Goal: Book appointment/travel/reservation

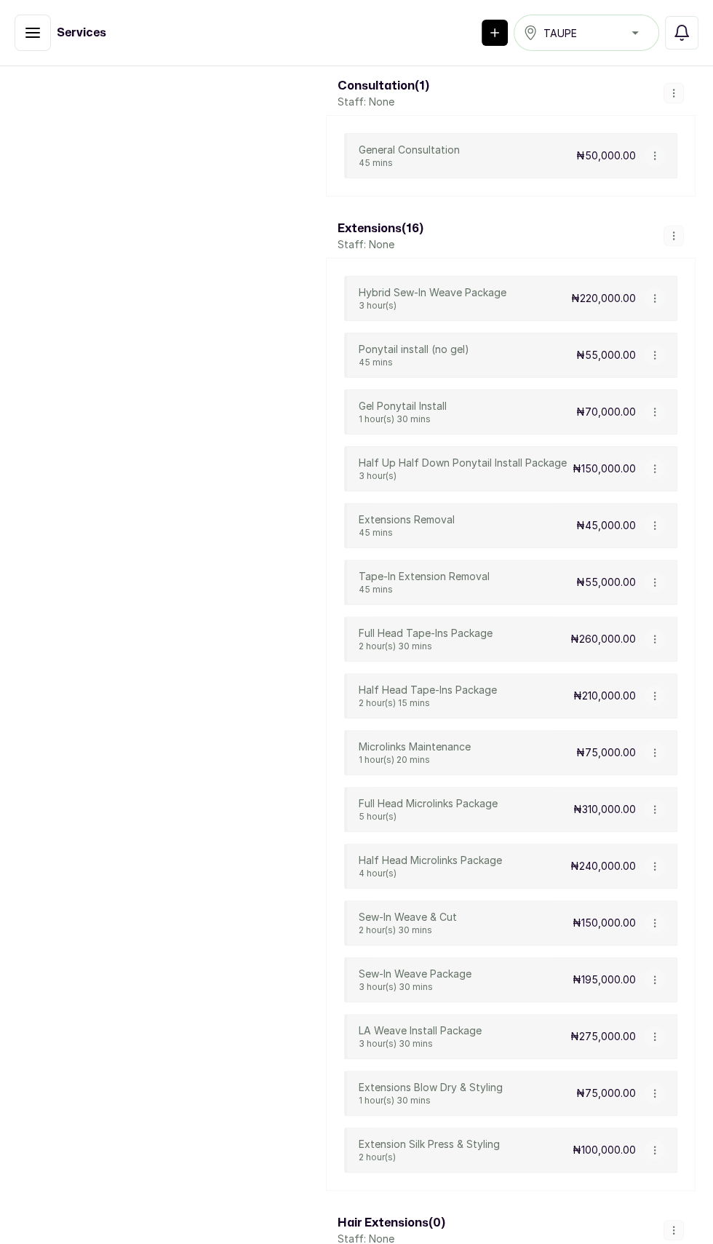
scroll to position [839, 0]
click at [684, 905] on div "Hybrid Sew-In Weave Package 3 hour(s) ₦220,000.00 Ponytail install (no gel) 45 …" at bounding box center [511, 723] width 370 height 933
click at [655, 919] on icon "button" at bounding box center [654, 922] width 1 height 7
click at [655, 804] on span "View Service" at bounding box center [635, 812] width 71 height 17
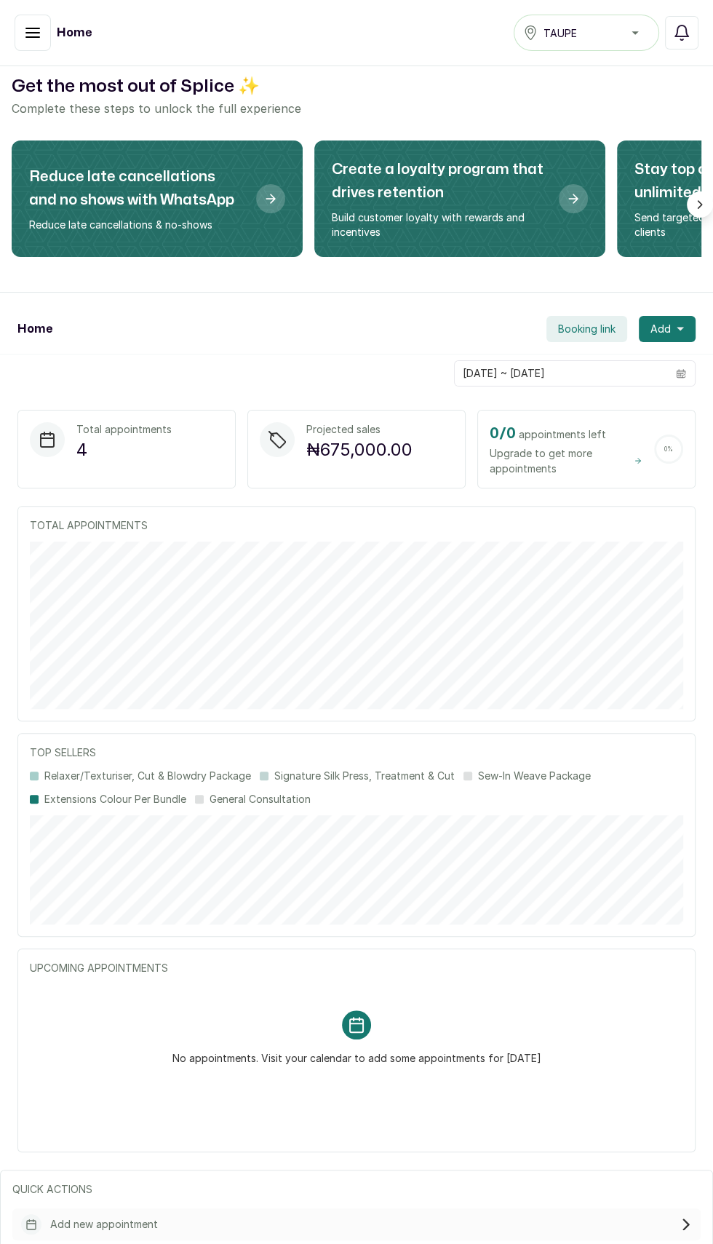
scroll to position [11, 0]
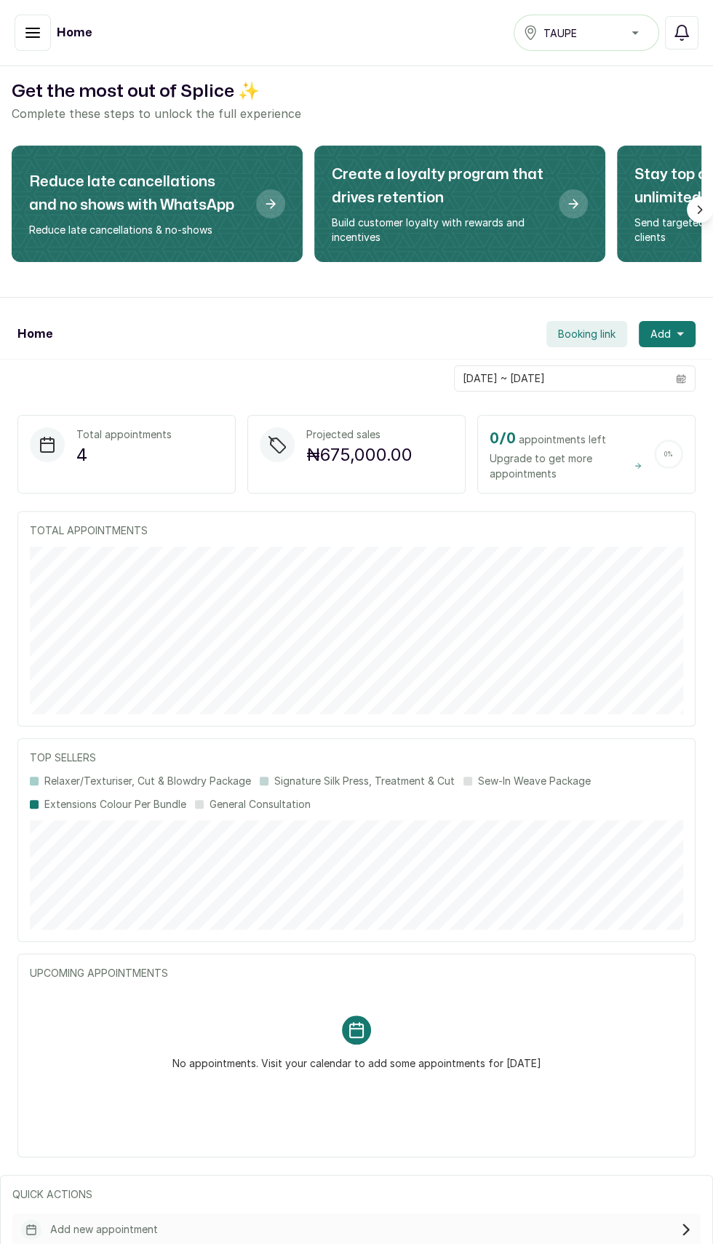
click at [33, 45] on button "button" at bounding box center [33, 33] width 36 height 36
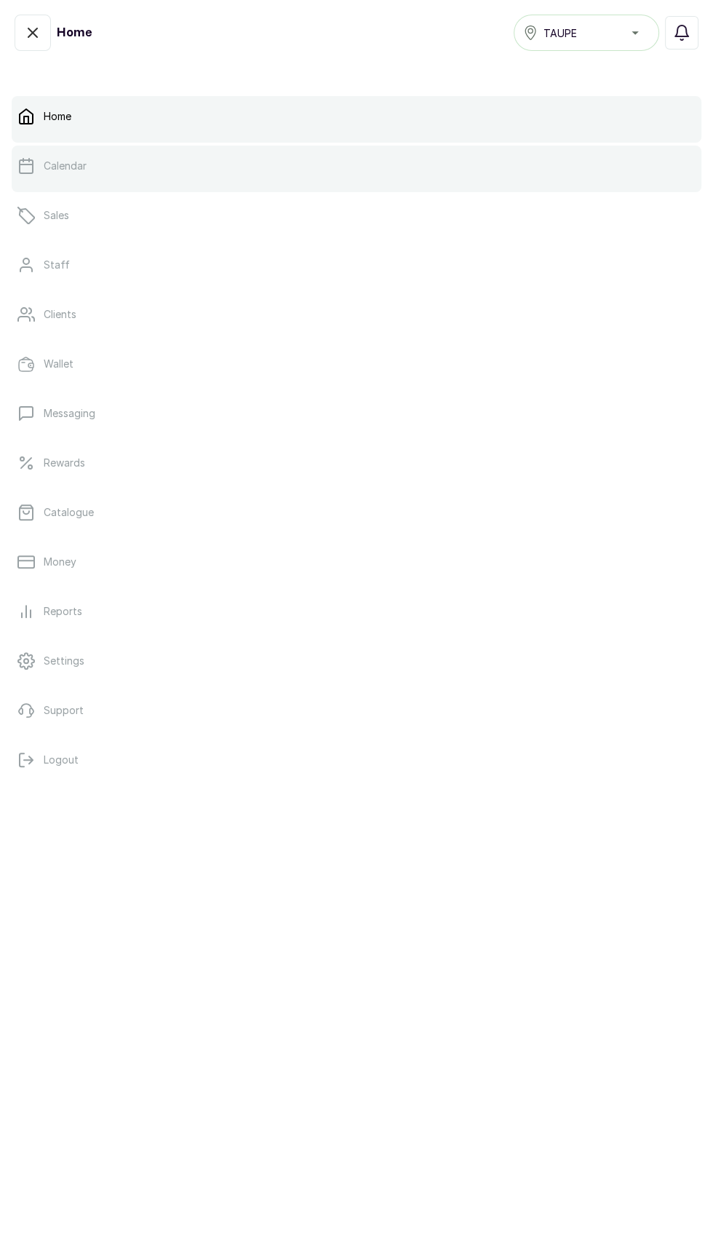
click at [106, 158] on link "Calendar" at bounding box center [357, 166] width 690 height 41
